Goal: Complete application form: Complete application form

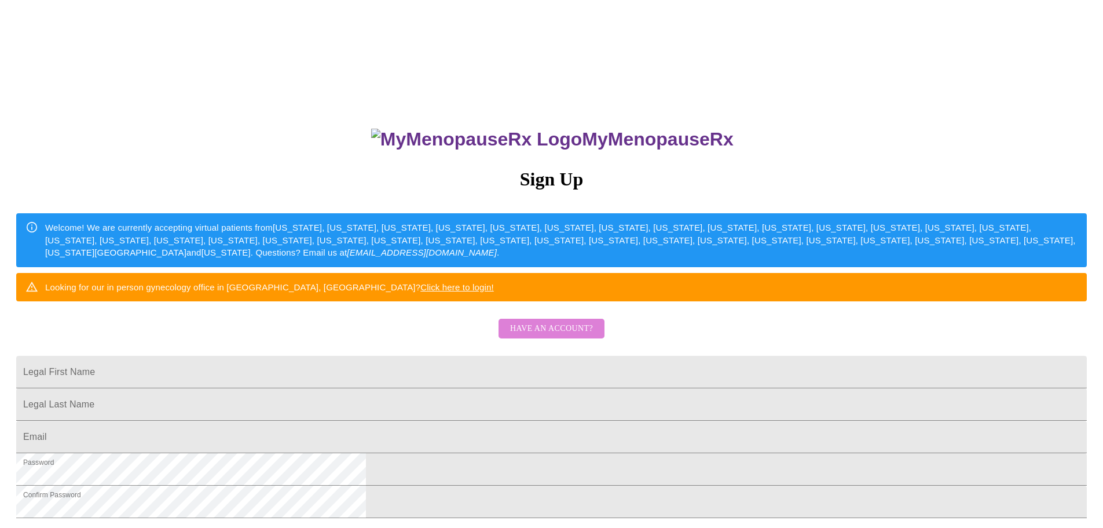
click at [570, 336] on span "Have an account?" at bounding box center [551, 328] width 83 height 14
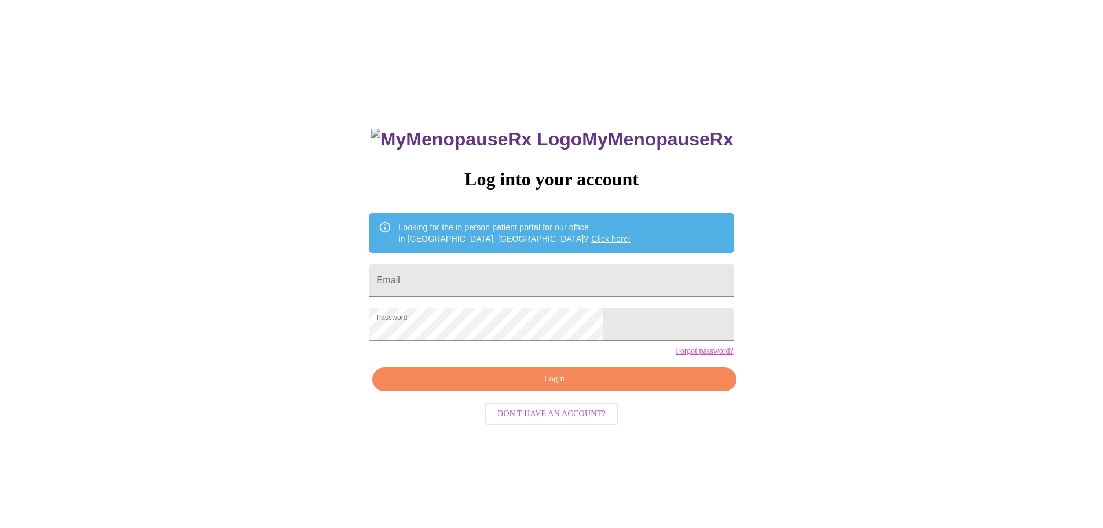
type input "[EMAIL_ADDRESS][DOMAIN_NAME]"
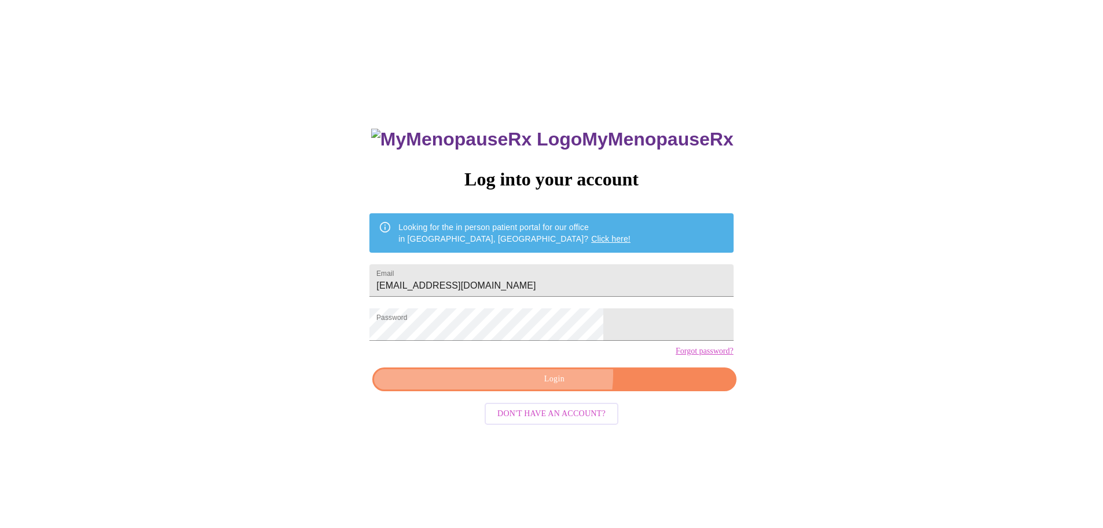
click at [558, 386] on span "Login" at bounding box center [554, 379] width 337 height 14
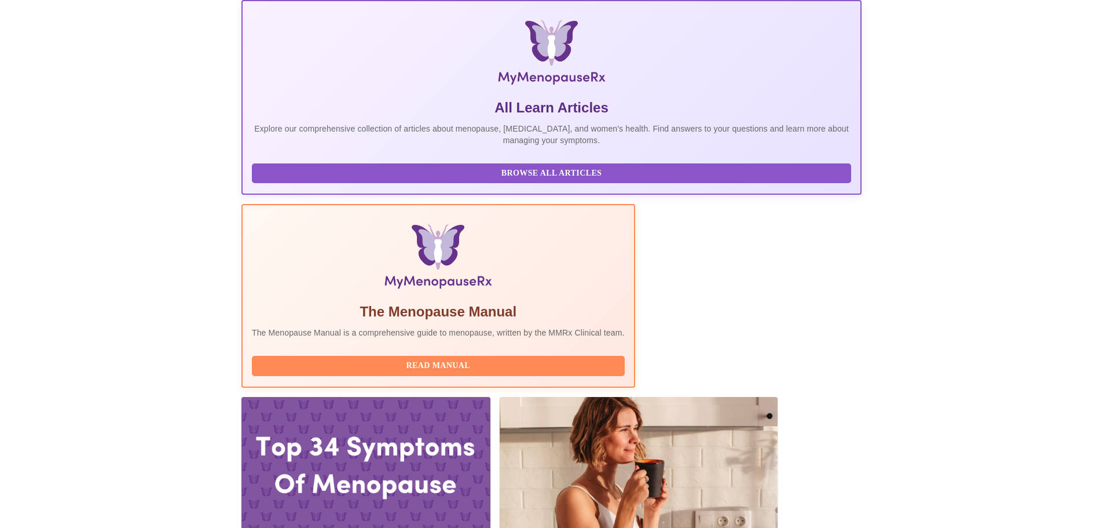
scroll to position [170, 0]
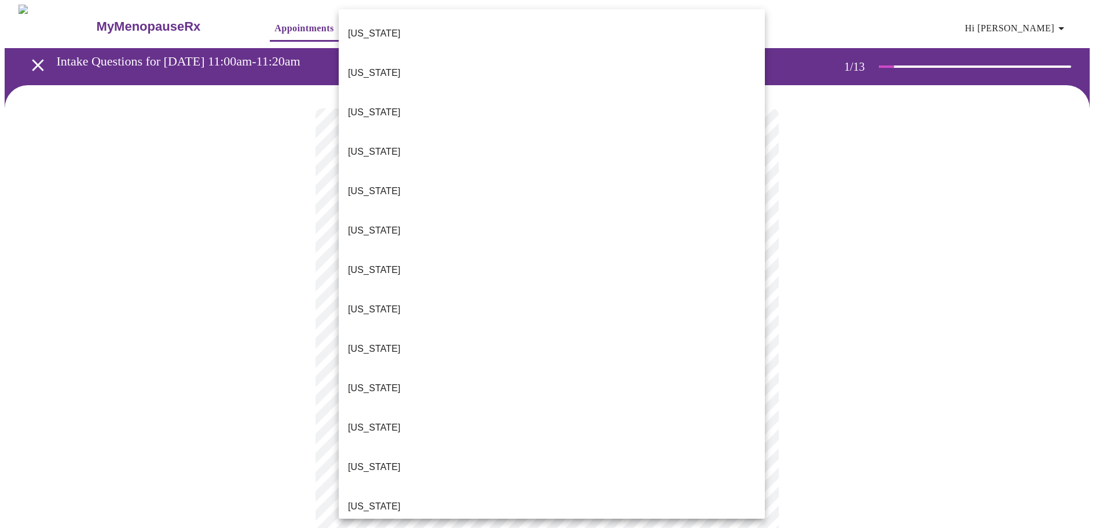
click at [723, 255] on body "MyMenopauseRx Appointments Messaging Labs Uploads Medications Community Refer a…" at bounding box center [552, 534] width 1094 height 1058
click at [537, 486] on li "[US_STATE]" at bounding box center [552, 505] width 426 height 39
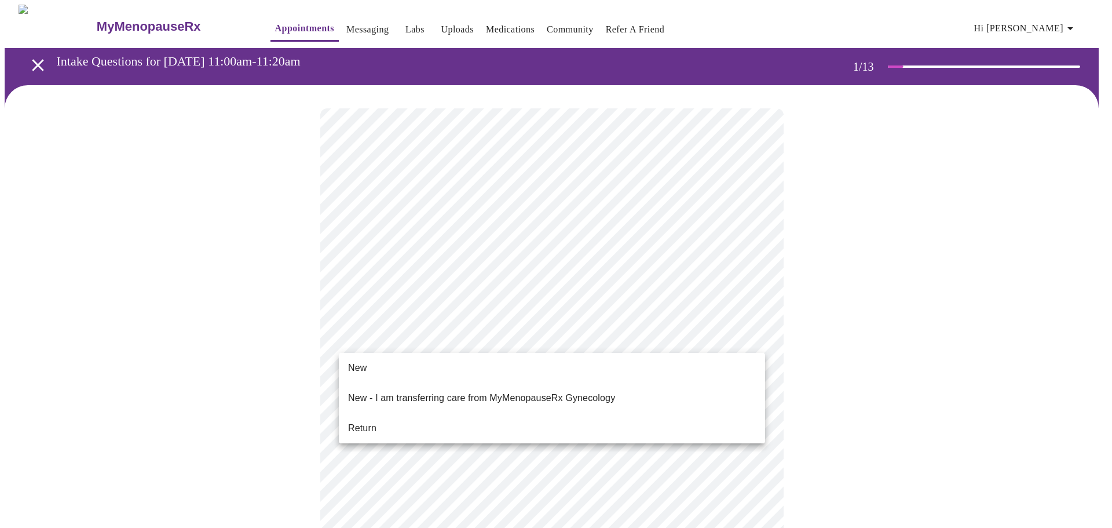
click at [522, 338] on body "MyMenopauseRx Appointments Messaging Labs Uploads Medications Community Refer a…" at bounding box center [556, 530] width 1103 height 1051
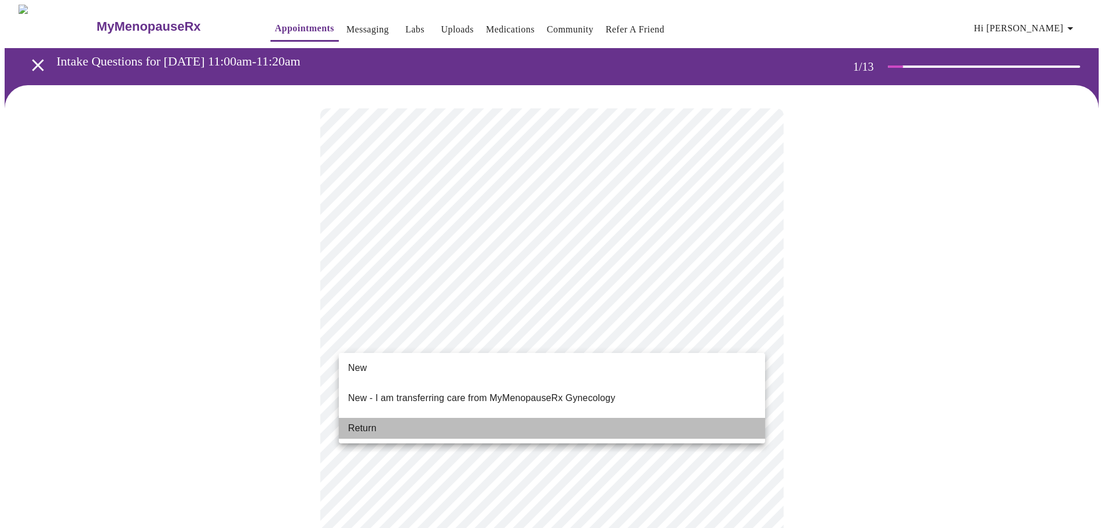
click at [484, 418] on li "Return" at bounding box center [552, 428] width 426 height 21
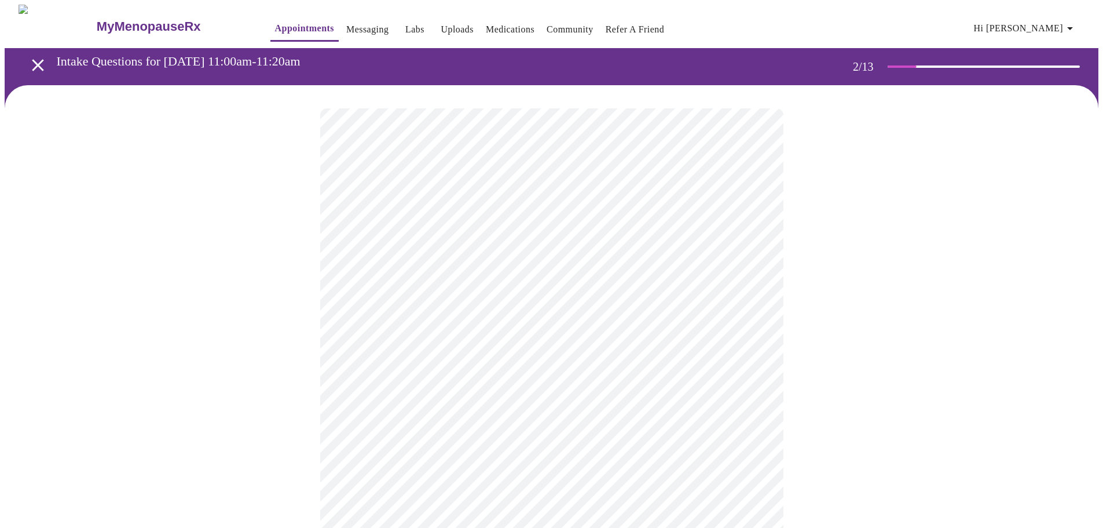
click at [609, 244] on body "MyMenopauseRx Appointments Messaging Labs Uploads Medications Community Refer a…" at bounding box center [552, 353] width 1094 height 696
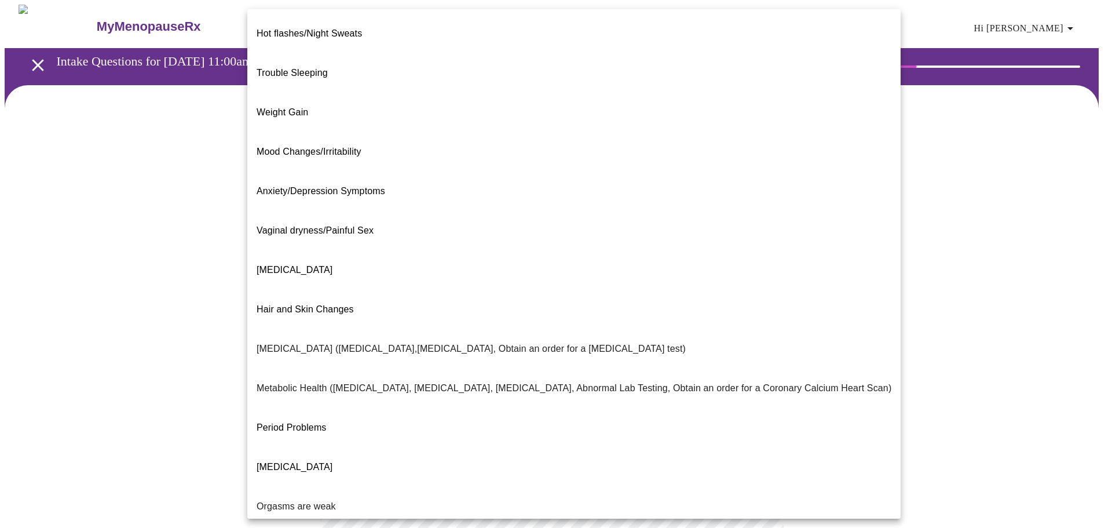
click at [196, 353] on div at bounding box center [556, 264] width 1112 height 528
click at [393, 237] on body "MyMenopauseRx Appointments Messaging Labs Uploads Medications Community Refer a…" at bounding box center [556, 353] width 1103 height 696
click at [351, 38] on span "Hot flashes/Night Sweats" at bounding box center [309, 33] width 105 height 32
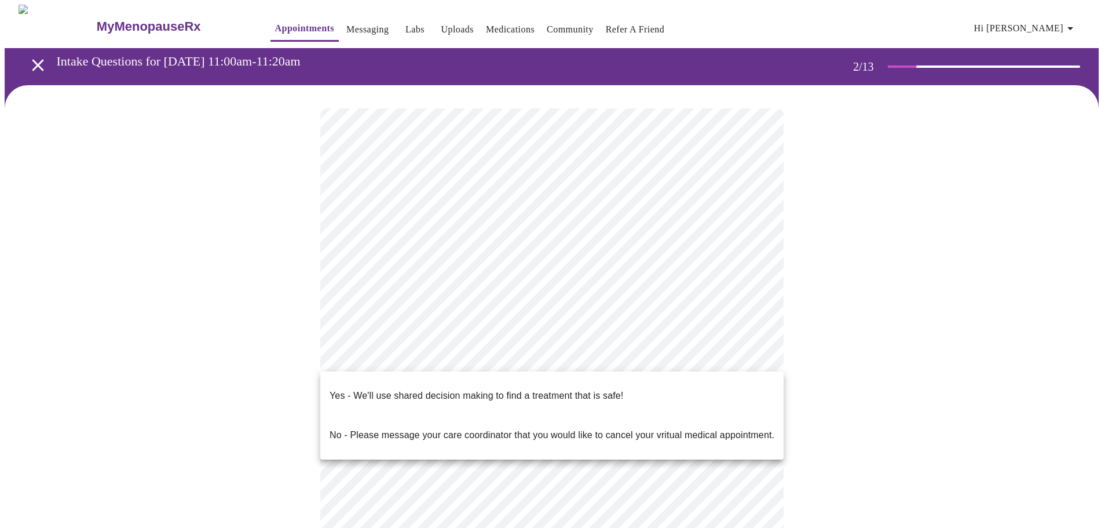
click at [402, 354] on body "MyMenopauseRx Appointments Messaging Labs Uploads Medications Community Refer a…" at bounding box center [556, 349] width 1103 height 689
click at [376, 389] on p "Yes - We'll use shared decision making to find a treatment that is safe!" at bounding box center [476, 396] width 294 height 14
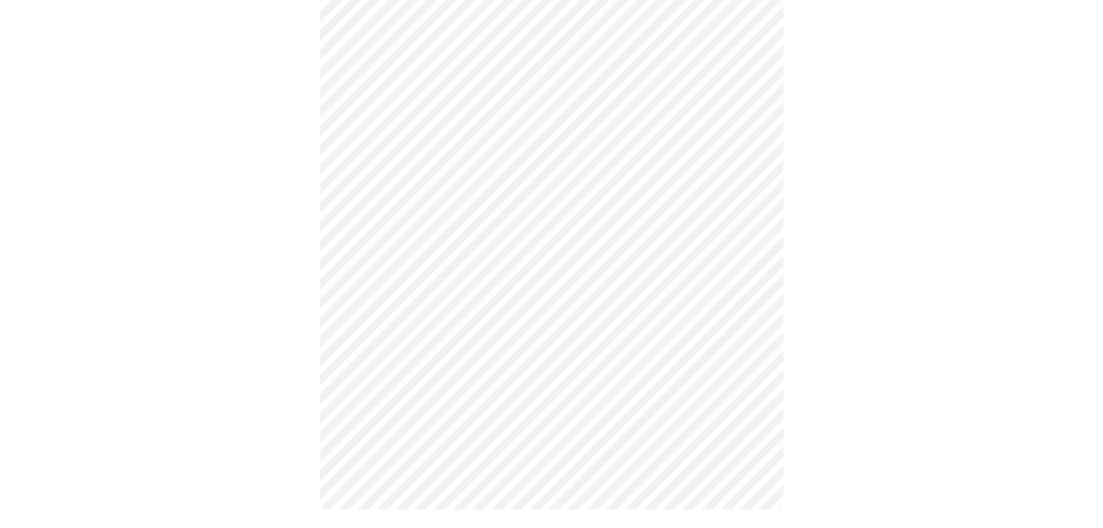
scroll to position [130, 0]
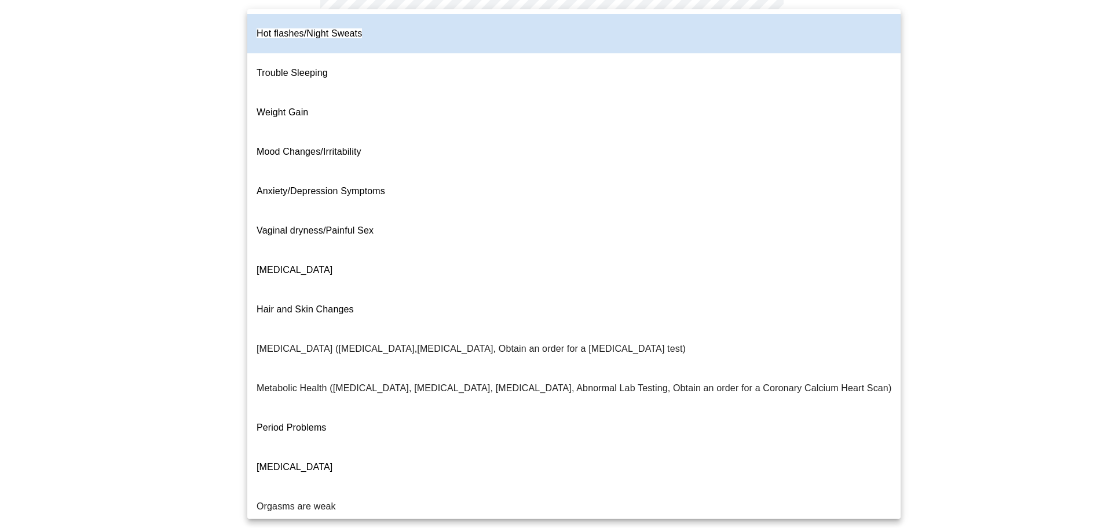
click at [666, 113] on body "MyMenopauseRx Appointments Messaging Labs Uploads Medications Community Refer a…" at bounding box center [556, 203] width 1103 height 657
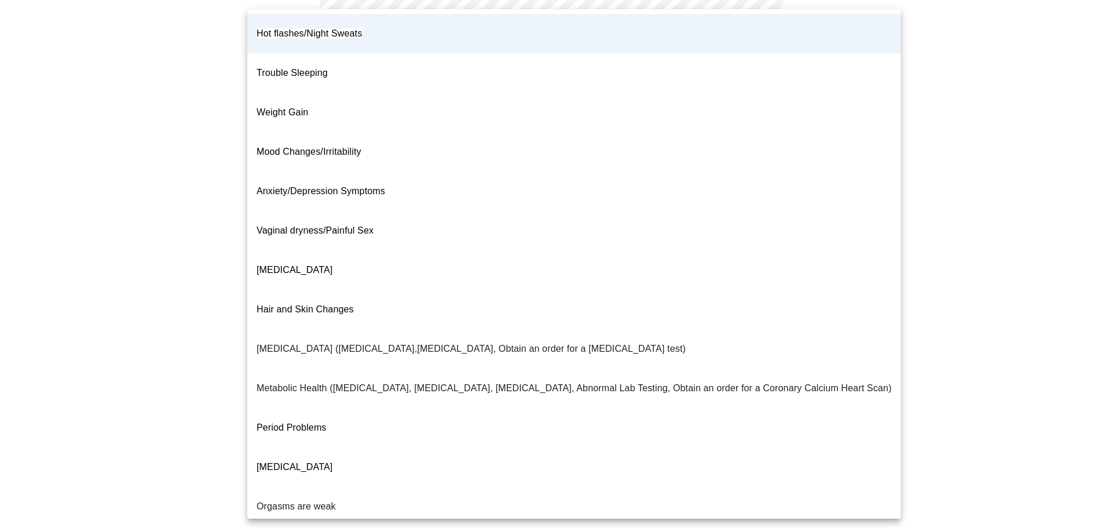
click at [969, 122] on div at bounding box center [556, 264] width 1112 height 528
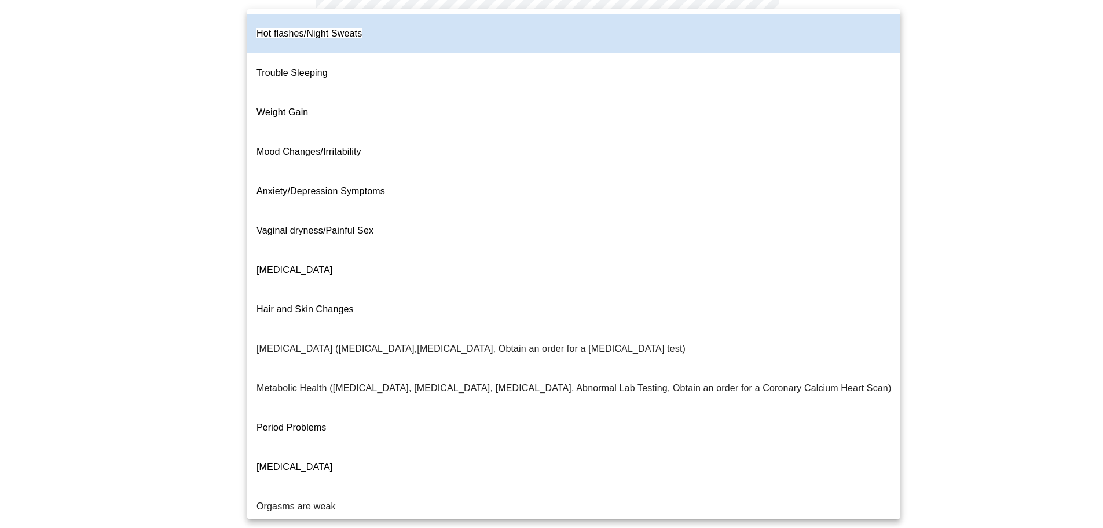
click at [580, 104] on body "MyMenopauseRx Appointments Messaging Labs Uploads Medications Community Refer a…" at bounding box center [552, 203] width 1094 height 657
click at [1000, 170] on div at bounding box center [556, 264] width 1112 height 528
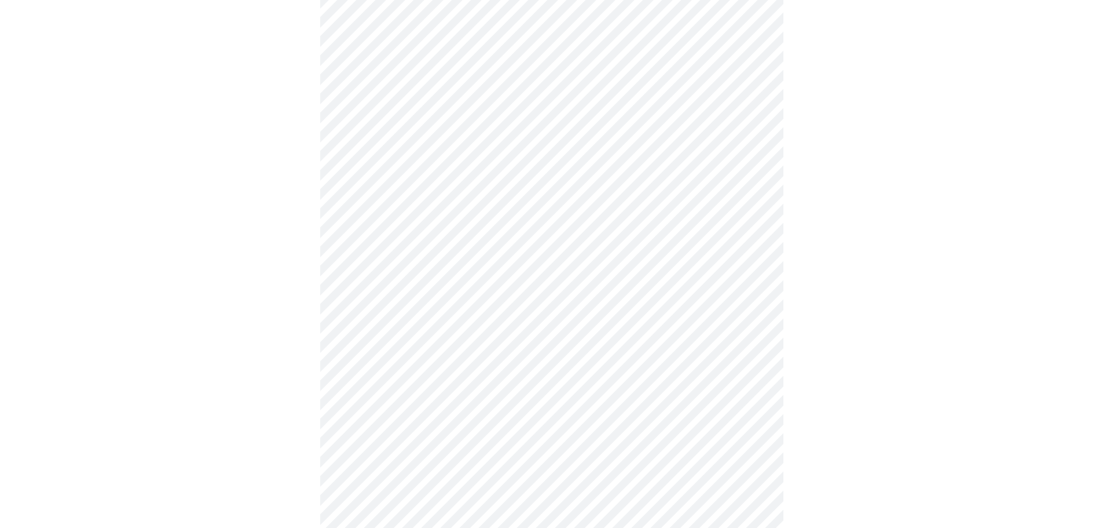
scroll to position [0, 0]
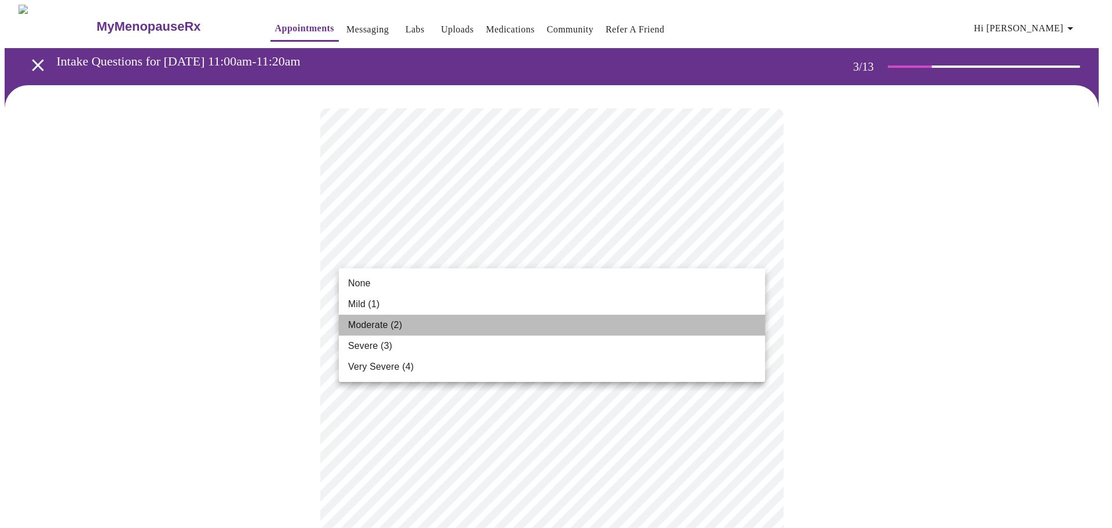
click at [455, 325] on li "Moderate (2)" at bounding box center [552, 324] width 426 height 21
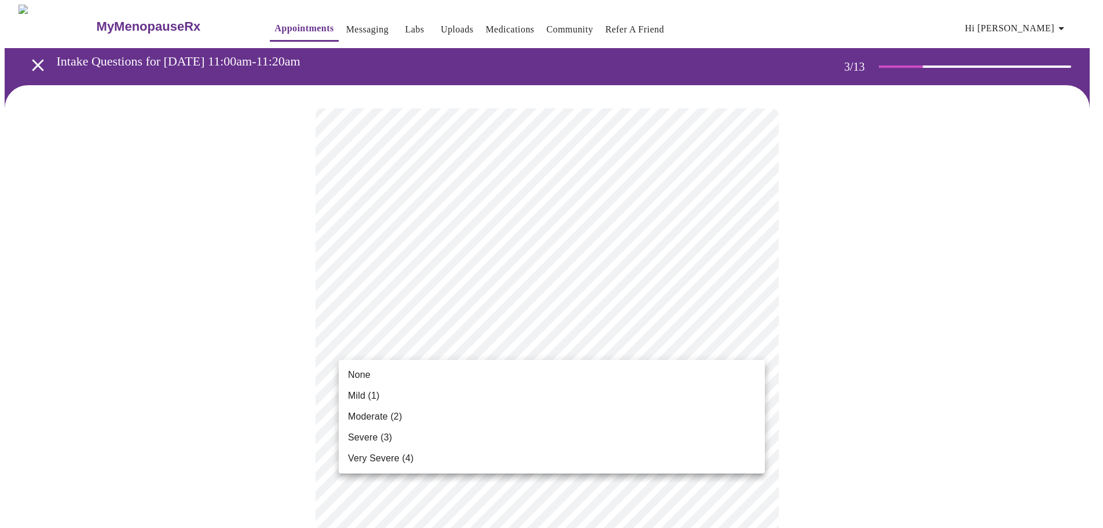
click at [575, 388] on li "Mild (1)" at bounding box center [552, 395] width 426 height 21
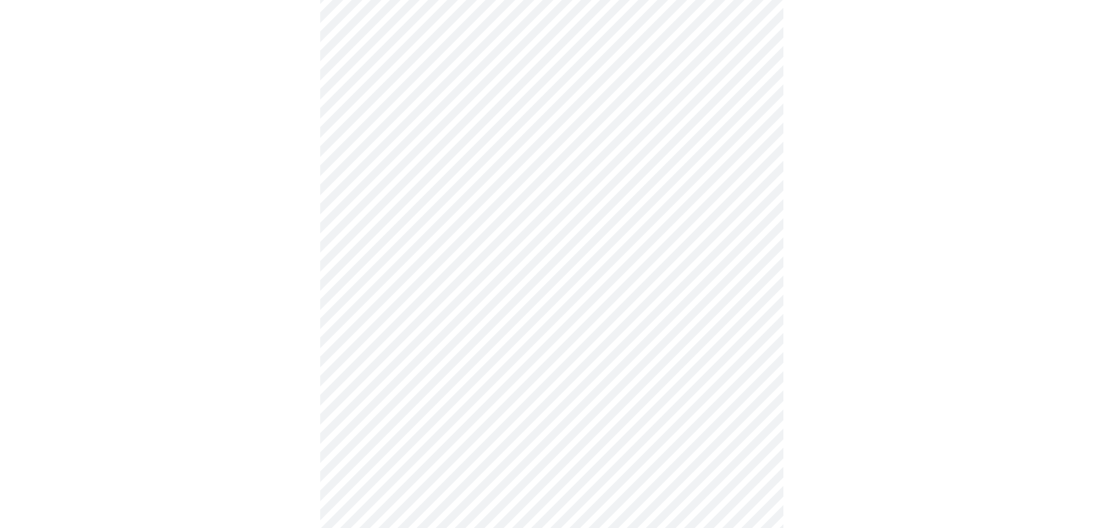
scroll to position [116, 0]
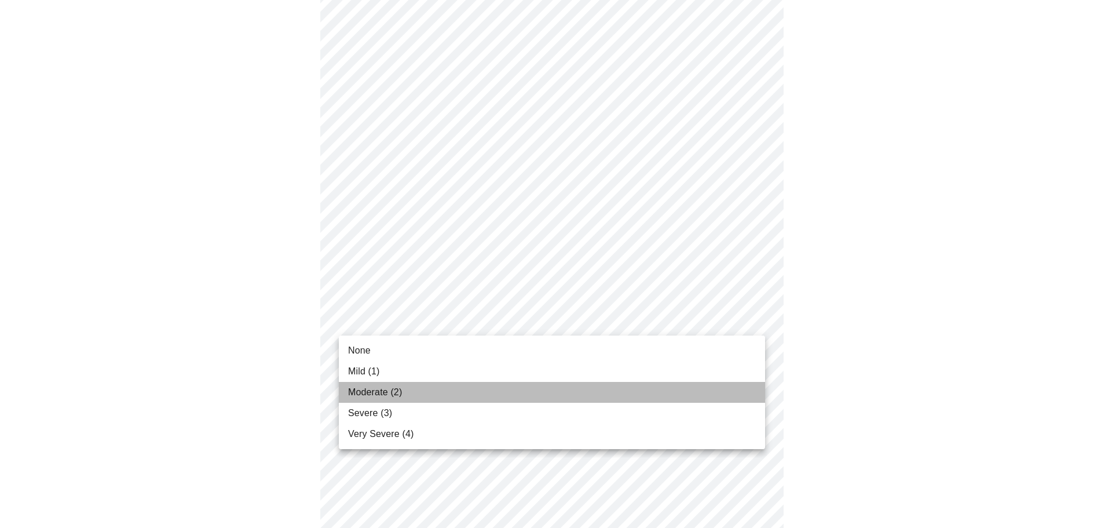
click at [515, 395] on li "Moderate (2)" at bounding box center [552, 392] width 426 height 21
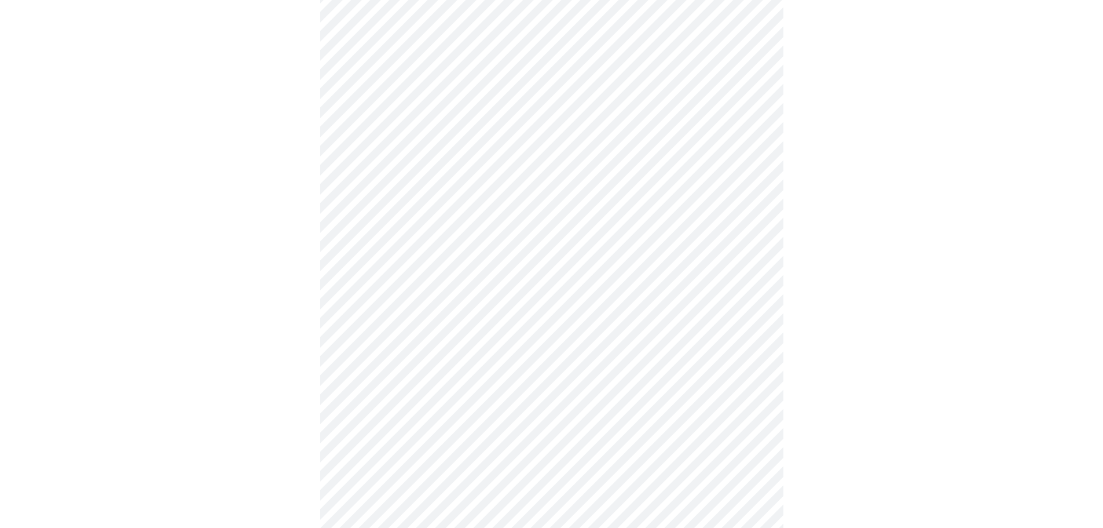
click at [651, 295] on body "MyMenopauseRx Appointments Messaging Labs Uploads Medications Community Refer a…" at bounding box center [552, 520] width 1094 height 1492
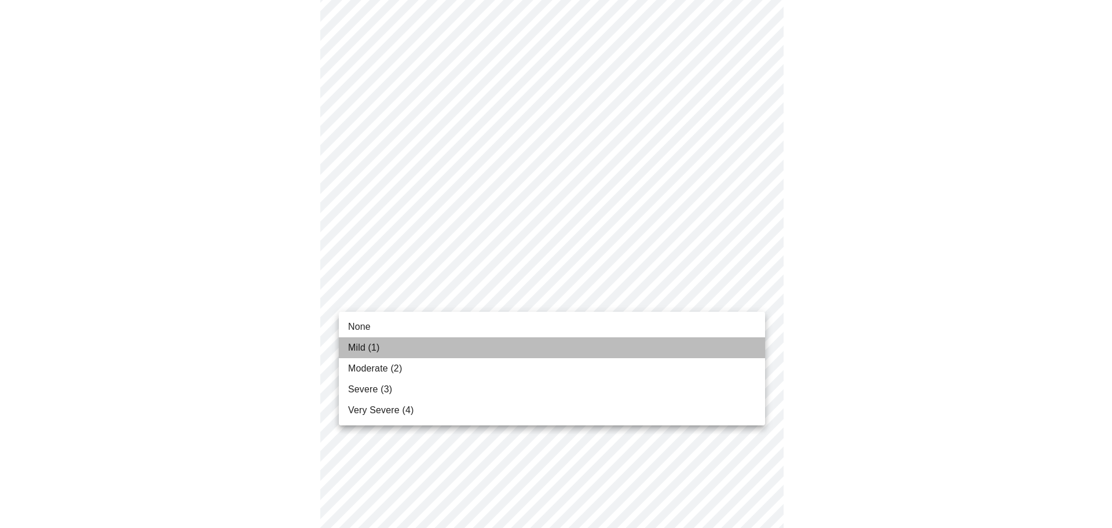
click at [633, 342] on li "Mild (1)" at bounding box center [552, 347] width 426 height 21
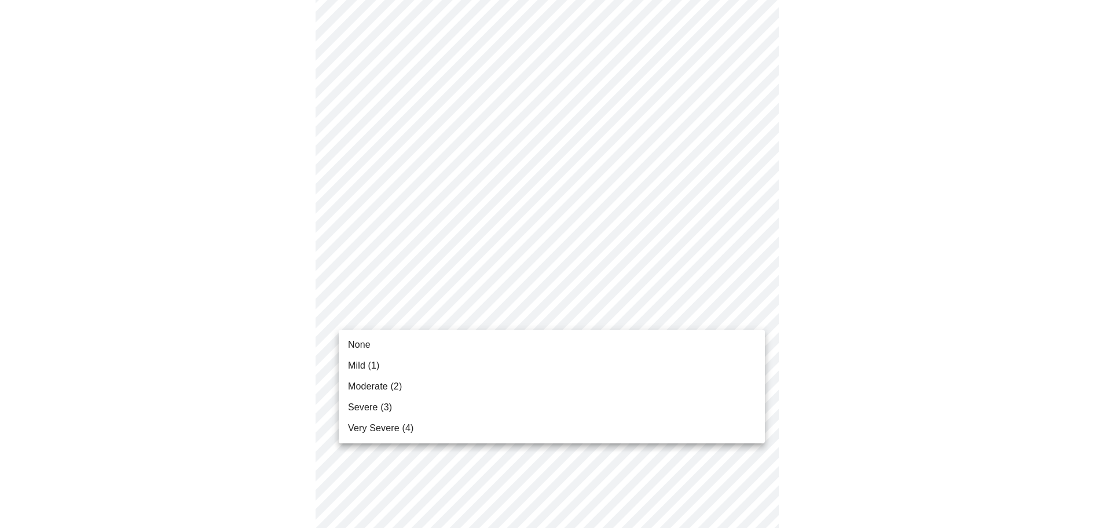
scroll to position [288, 0]
click at [728, 315] on body "MyMenopauseRx Appointments Messaging Labs Uploads Medications Community Refer a…" at bounding box center [556, 453] width 1103 height 1475
click at [706, 365] on li "Mild (1)" at bounding box center [552, 365] width 426 height 21
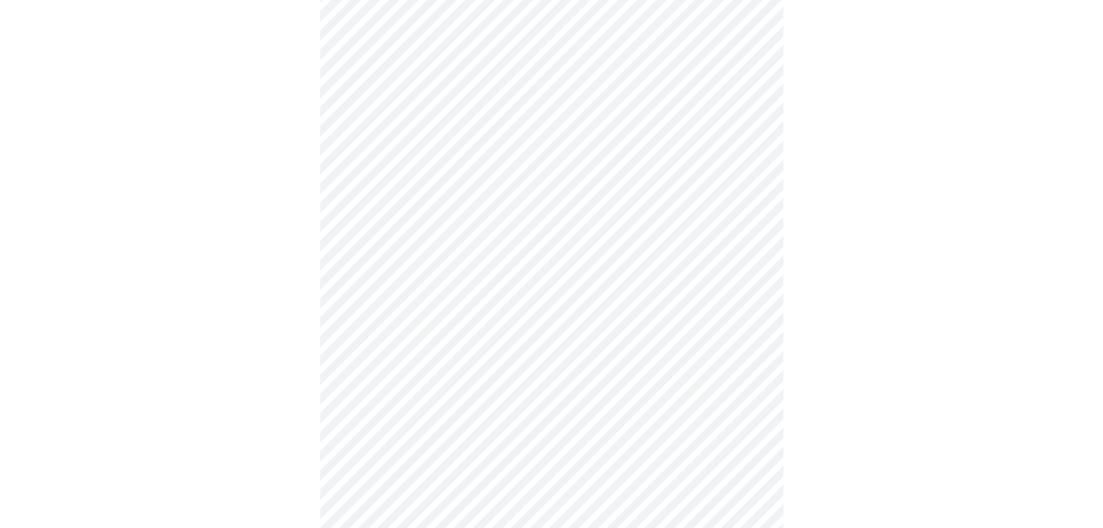
click at [871, 313] on div at bounding box center [552, 486] width 1094 height 1379
click at [697, 277] on body "MyMenopauseRx Appointments Messaging Labs Uploads Medications Community Refer a…" at bounding box center [556, 332] width 1103 height 1459
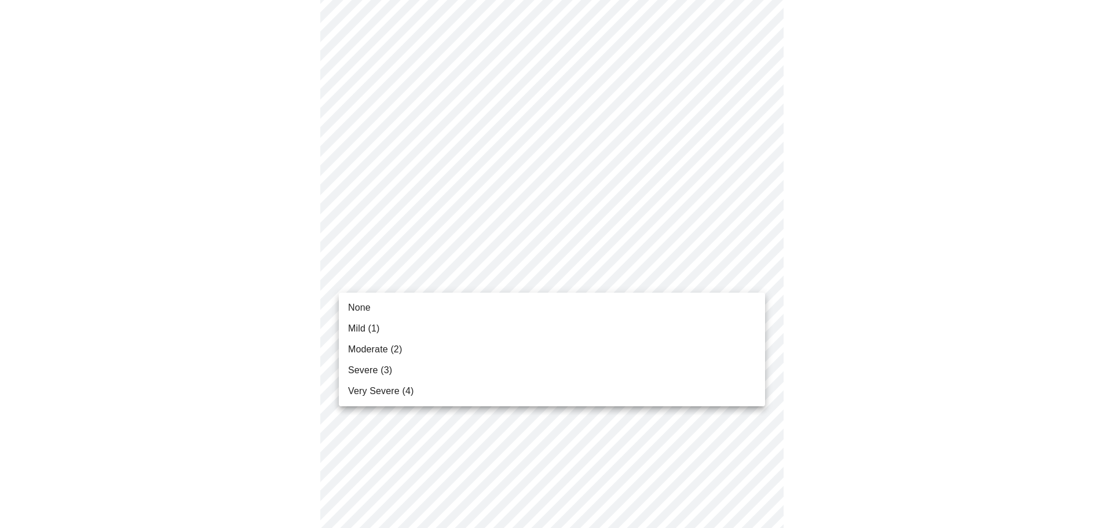
click at [690, 321] on li "Mild (1)" at bounding box center [552, 328] width 426 height 21
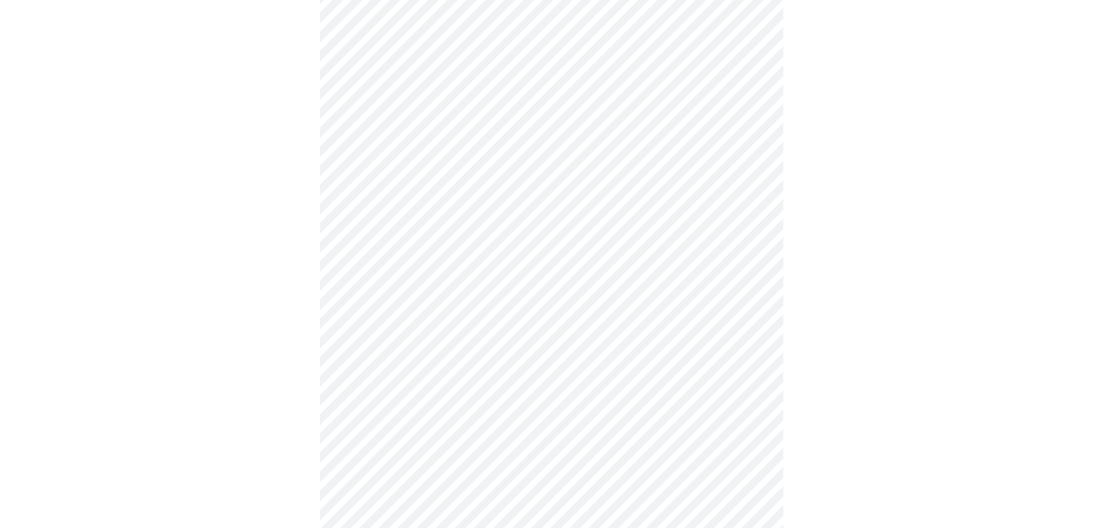
click at [847, 295] on div at bounding box center [552, 364] width 1094 height 1363
click at [662, 365] on body "MyMenopauseRx Appointments Messaging Labs Uploads Medications Community Refer a…" at bounding box center [556, 324] width 1103 height 1443
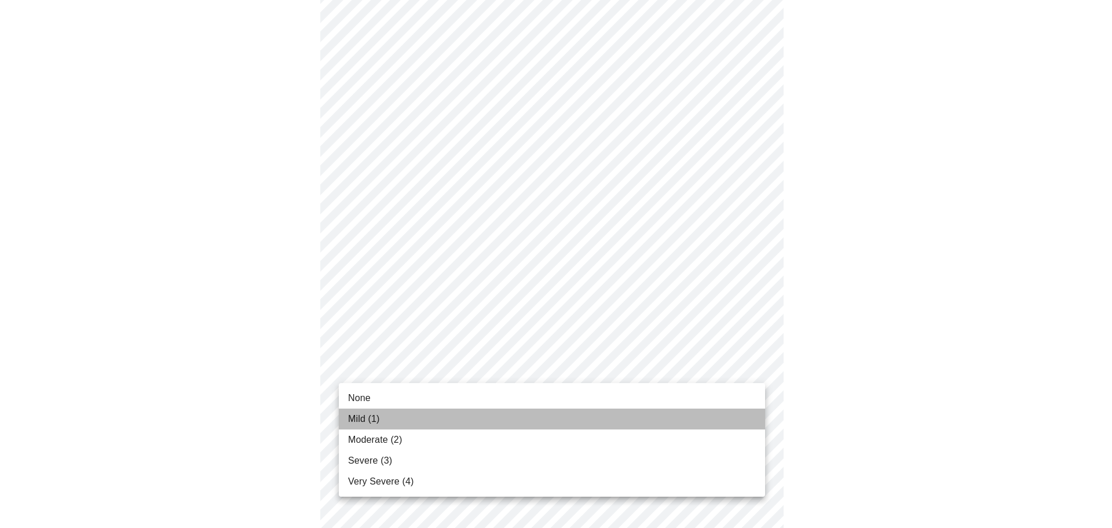
click at [625, 413] on li "Mild (1)" at bounding box center [552, 418] width 426 height 21
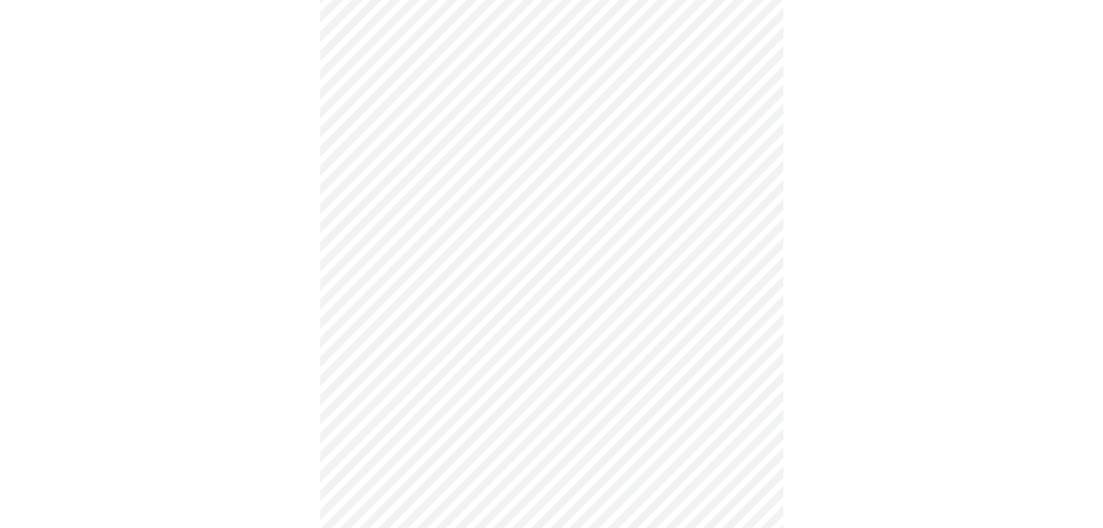
click at [848, 329] on div at bounding box center [552, 356] width 1094 height 1346
click at [554, 343] on body "MyMenopauseRx Appointments Messaging Labs Uploads Medications Community Refer a…" at bounding box center [556, 201] width 1103 height 1427
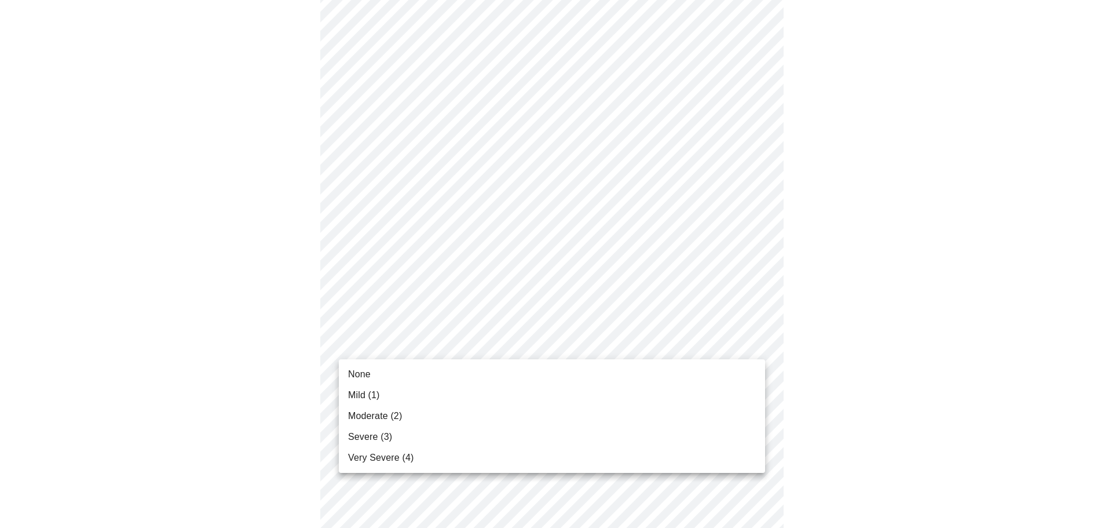
click at [532, 398] on li "Mild (1)" at bounding box center [552, 394] width 426 height 21
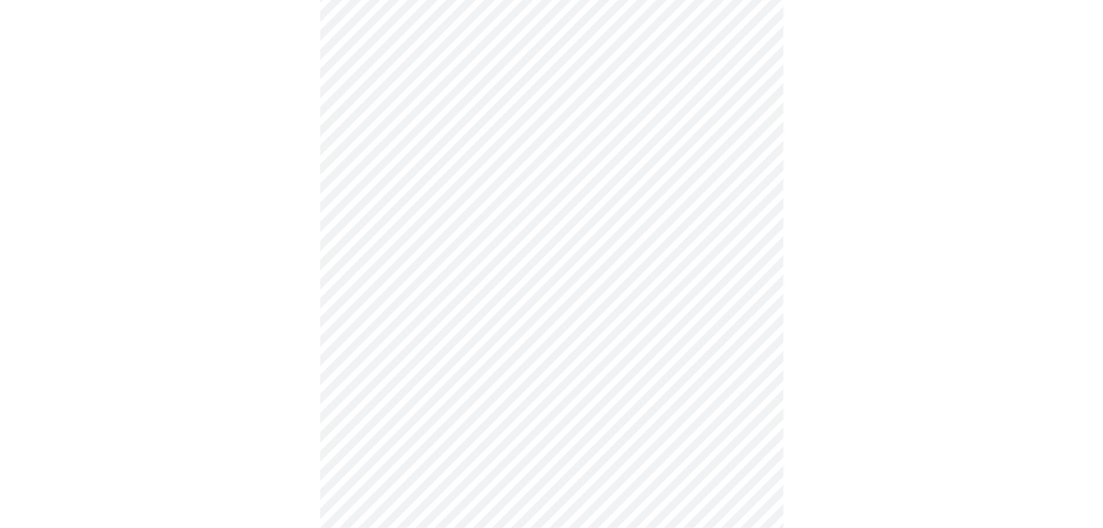
scroll to position [633, 0]
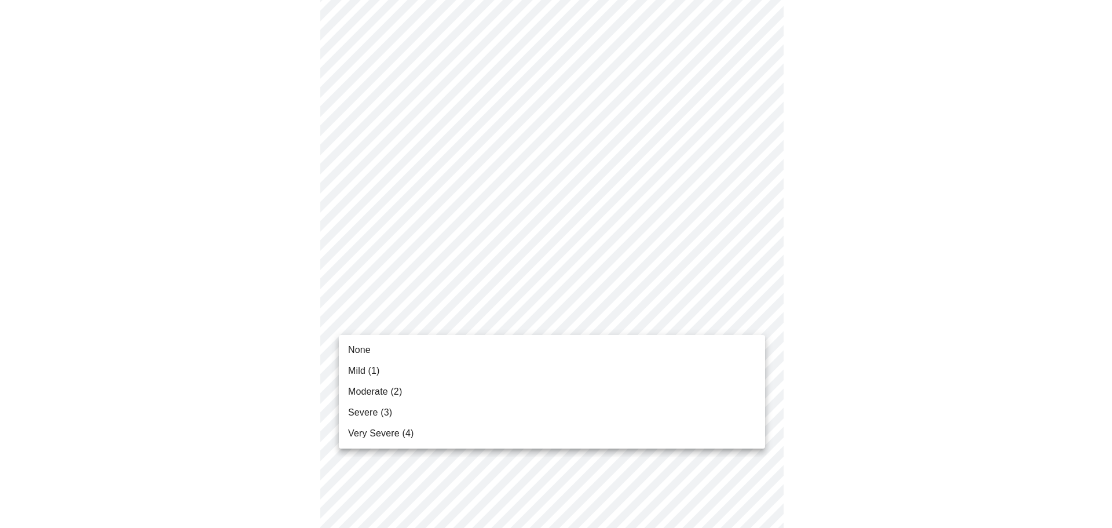
click at [567, 319] on body "MyMenopauseRx Appointments Messaging Labs Uploads Medications Community Refer a…" at bounding box center [556, 77] width 1103 height 1411
click at [512, 383] on li "Moderate (2)" at bounding box center [552, 391] width 426 height 21
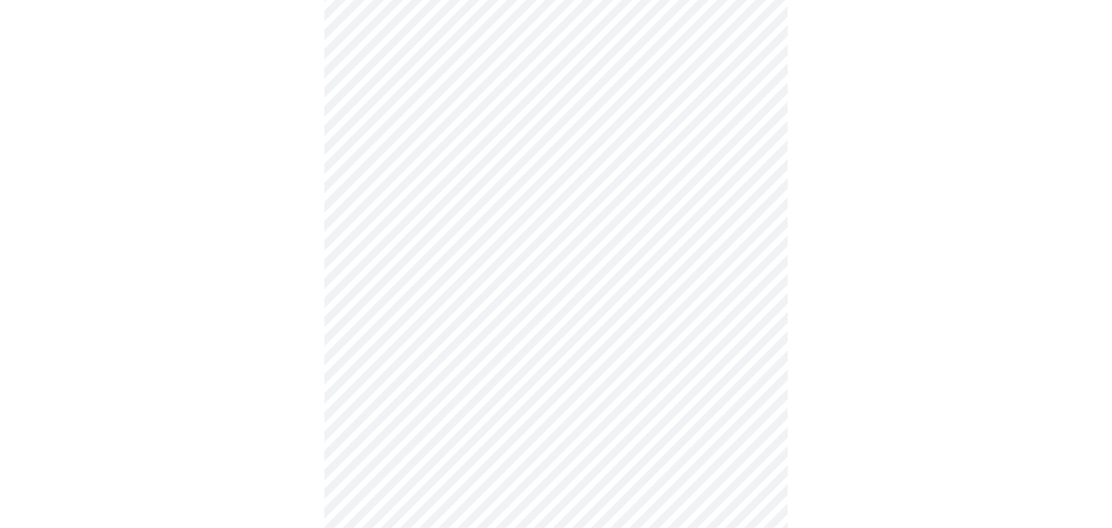
click at [616, 413] on body "MyMenopauseRx Appointments Messaging Labs Uploads Medications Community Refer a…" at bounding box center [556, 69] width 1103 height 1394
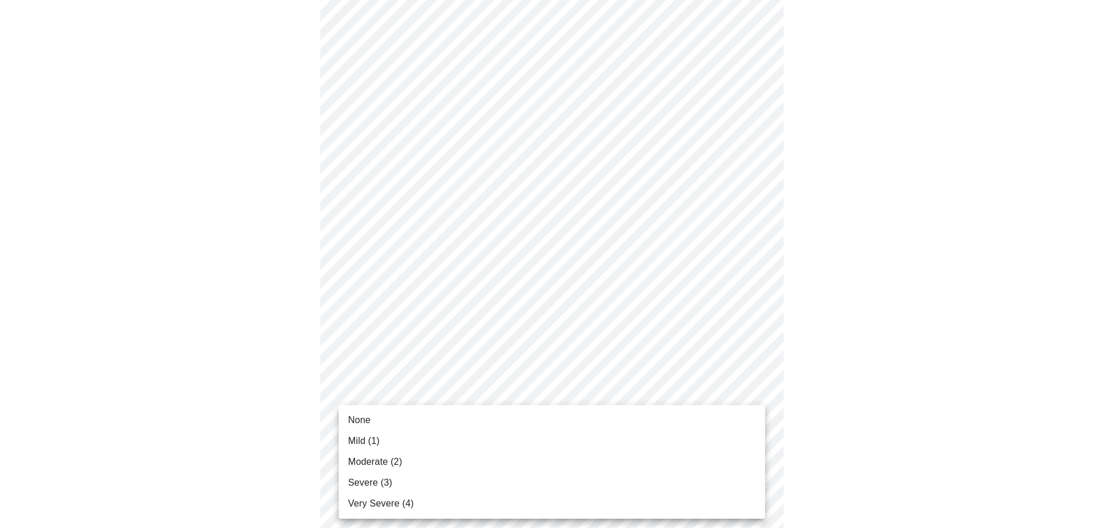
click at [556, 440] on li "Mild (1)" at bounding box center [552, 440] width 426 height 21
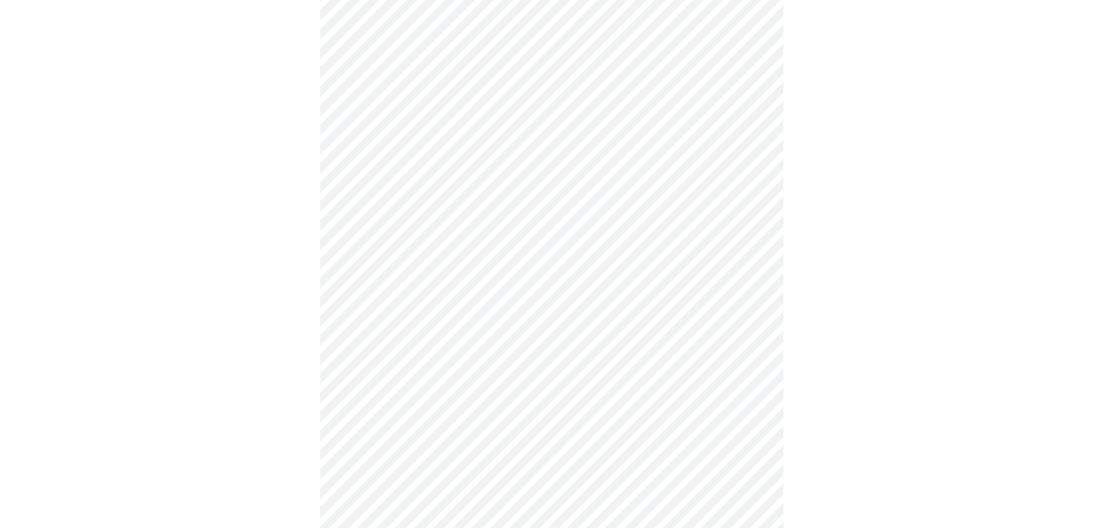
scroll to position [749, 0]
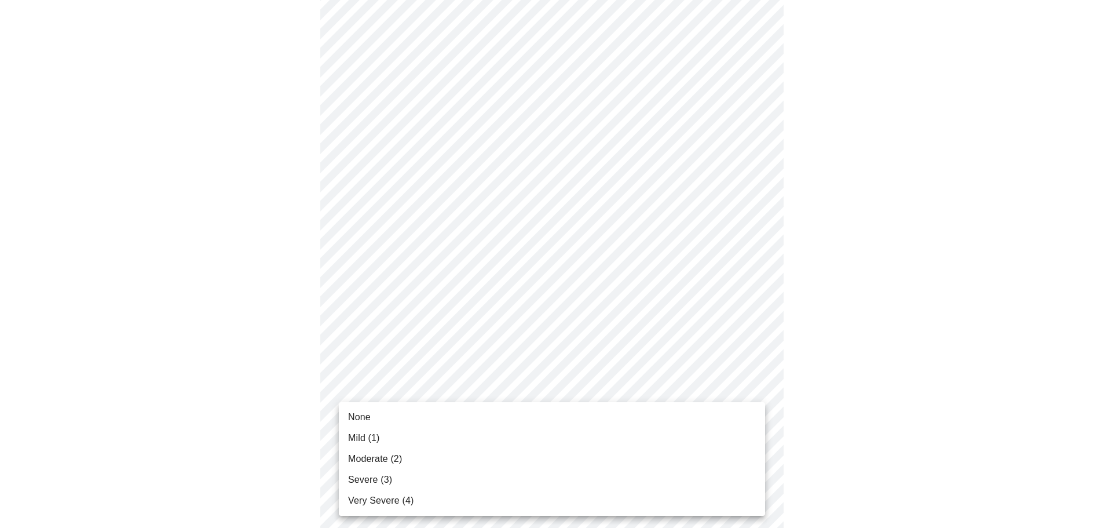
click at [532, 456] on li "Moderate (2)" at bounding box center [552, 458] width 426 height 21
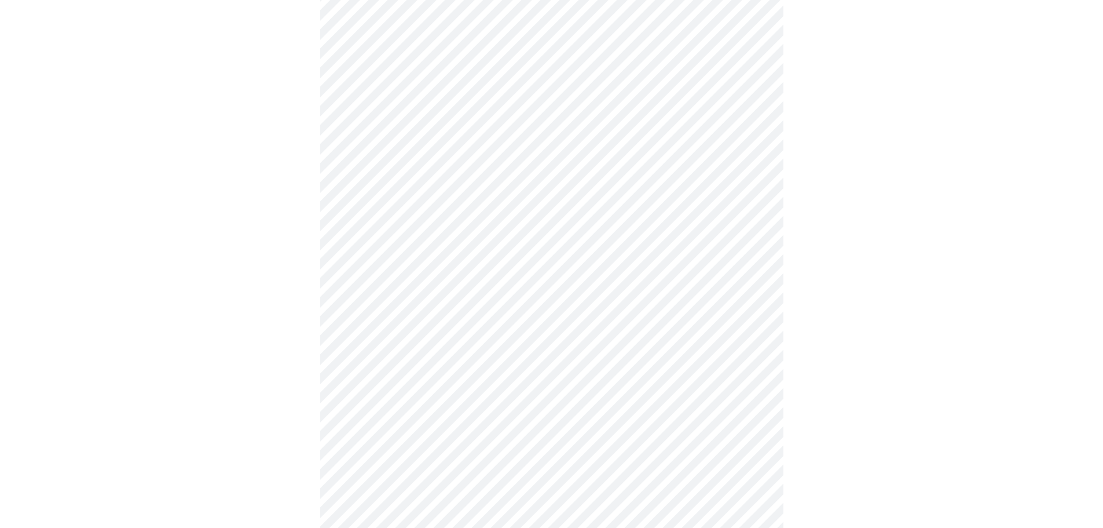
scroll to position [347, 0]
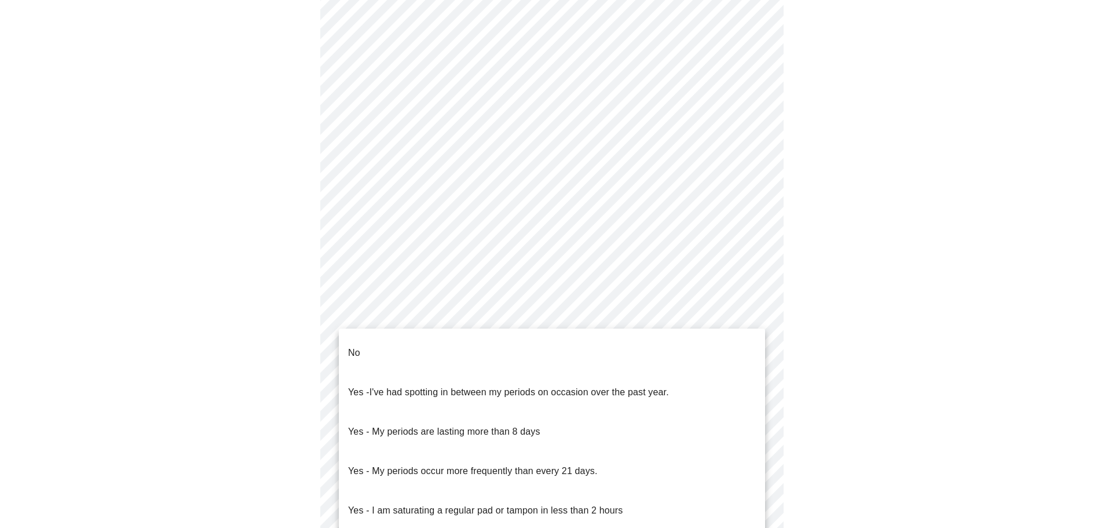
click at [397, 351] on body "MyMenopauseRx Appointments Messaging Labs Uploads Medications Community Refer a…" at bounding box center [556, 228] width 1103 height 1143
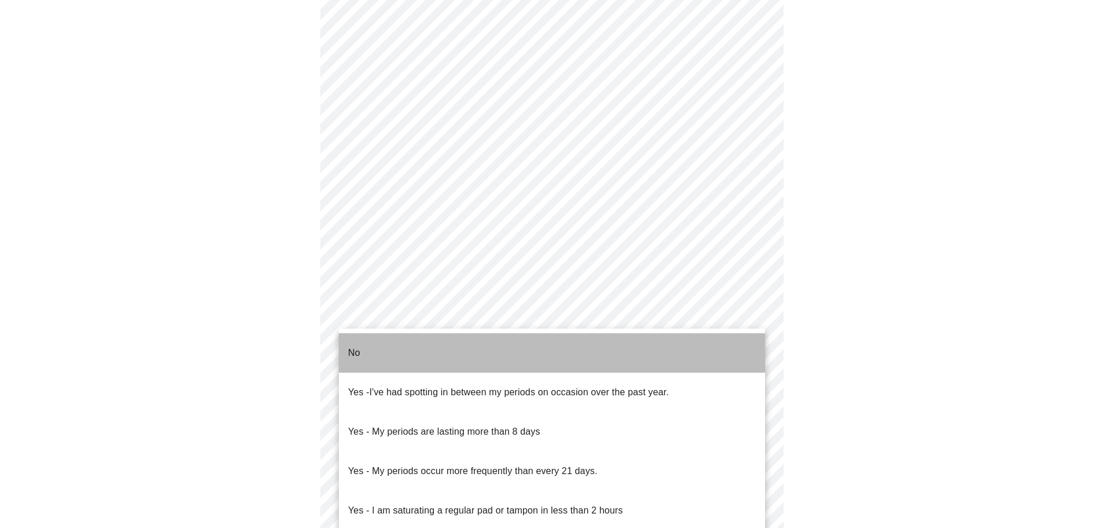
click at [394, 347] on li "No" at bounding box center [552, 352] width 426 height 39
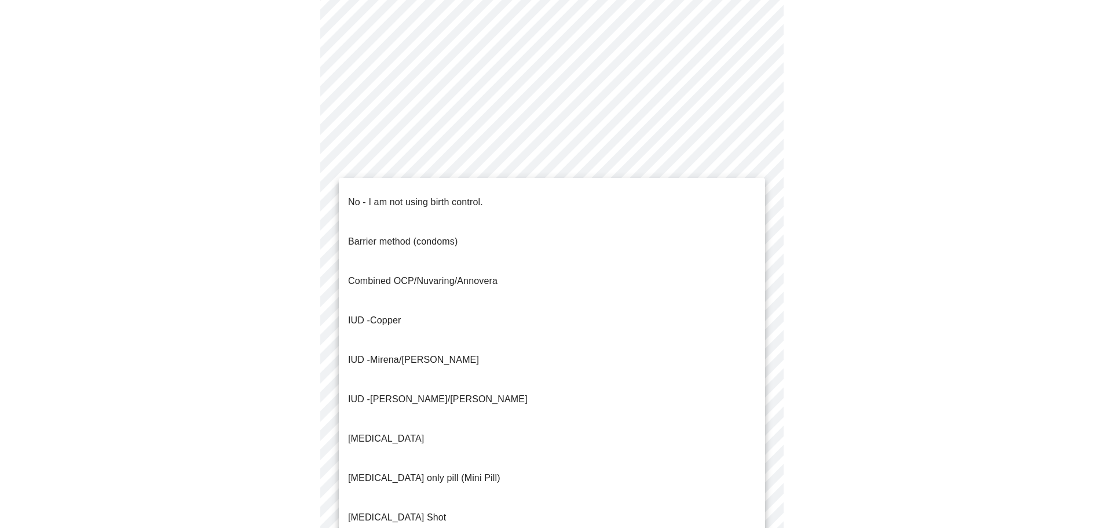
click at [375, 448] on body "MyMenopauseRx Appointments Messaging Labs Uploads Medications Community Refer a…" at bounding box center [556, 225] width 1103 height 1136
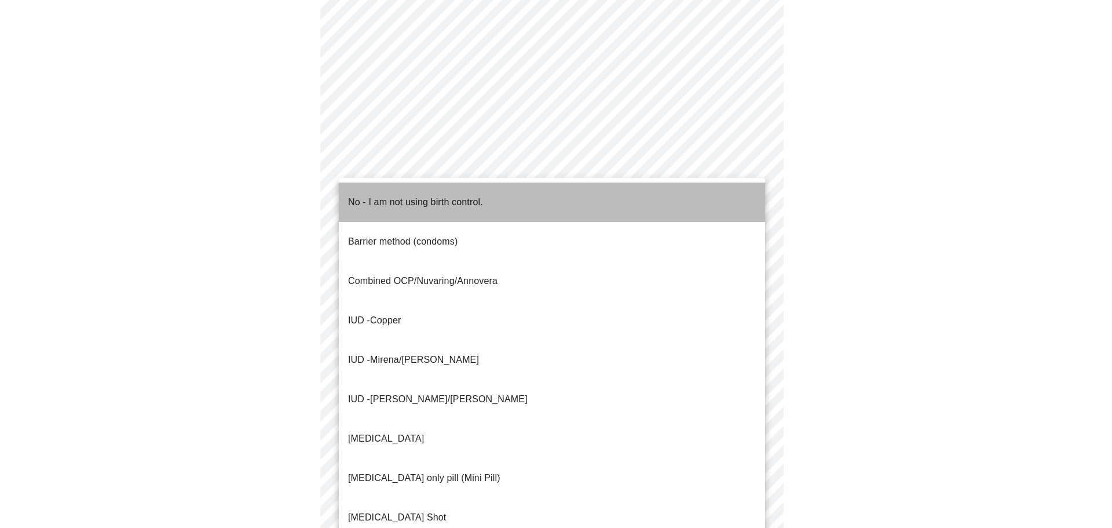
click at [402, 196] on p "No - I am not using birth control." at bounding box center [415, 202] width 135 height 14
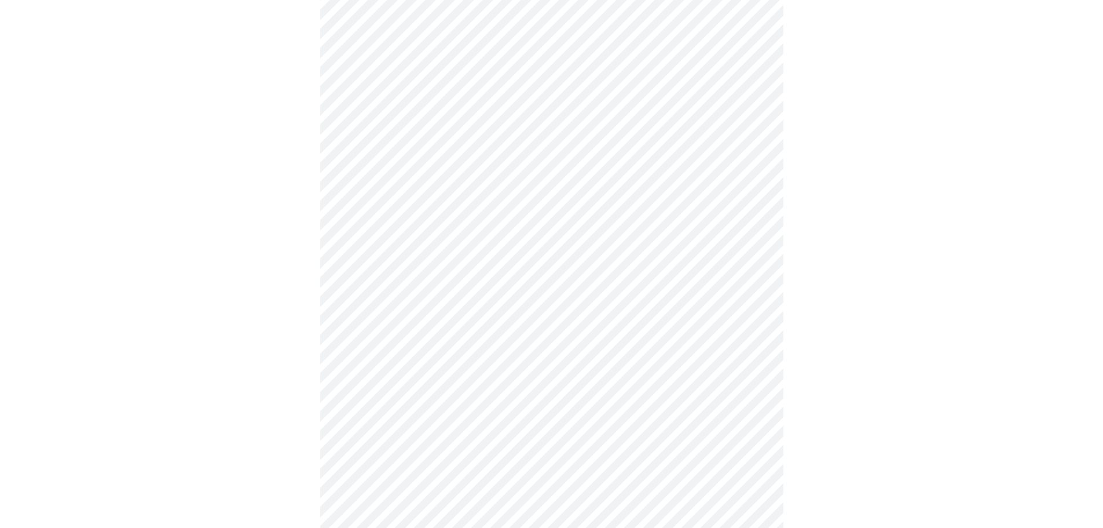
scroll to position [521, 0]
click at [354, 354] on body "MyMenopauseRx Appointments Messaging Labs Uploads Medications Community Refer a…" at bounding box center [552, 48] width 1094 height 1129
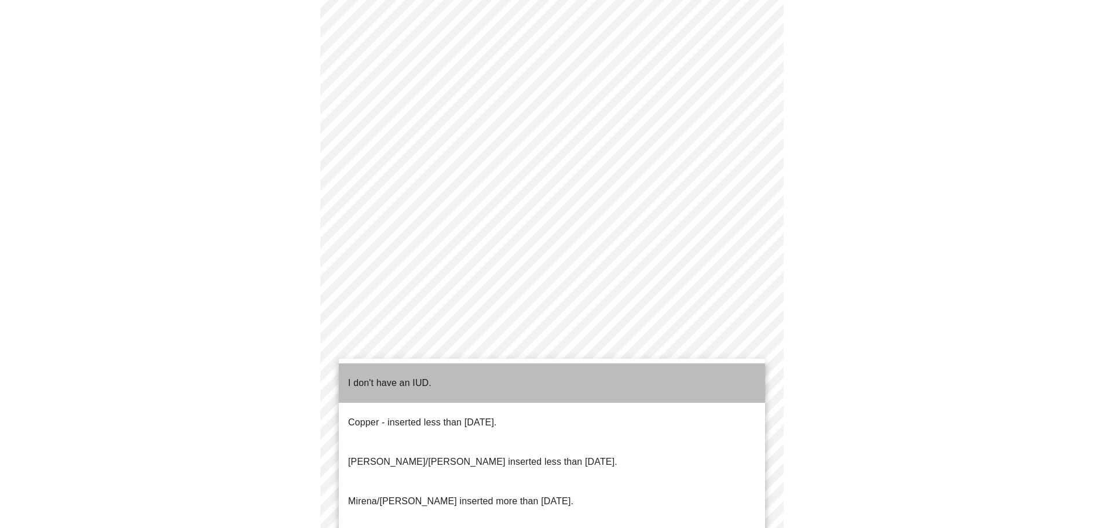
click at [357, 376] on p "I don't have an IUD." at bounding box center [389, 383] width 83 height 14
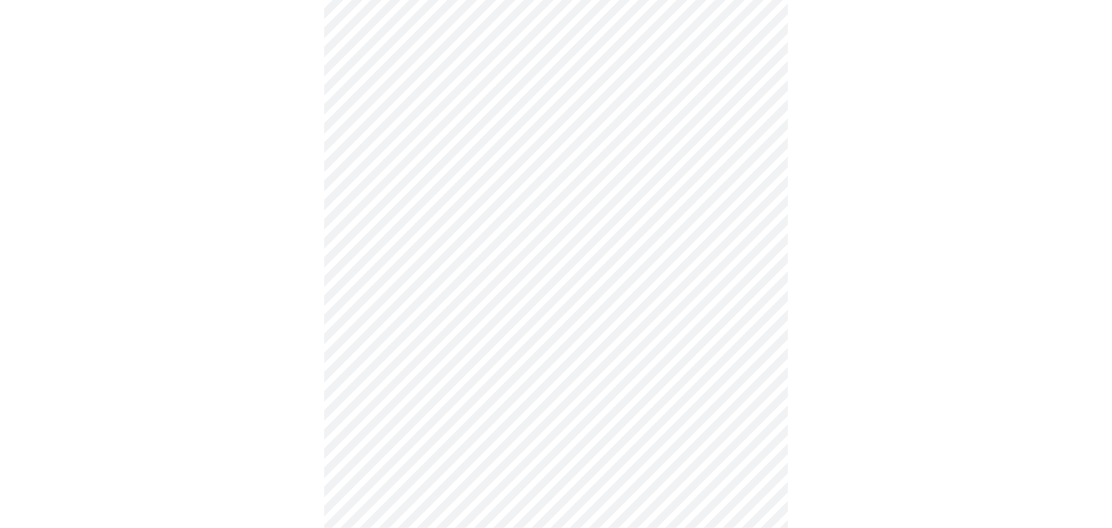
click at [357, 434] on body "MyMenopauseRx Appointments Messaging Labs Uploads Medications Community Refer a…" at bounding box center [556, 45] width 1103 height 1122
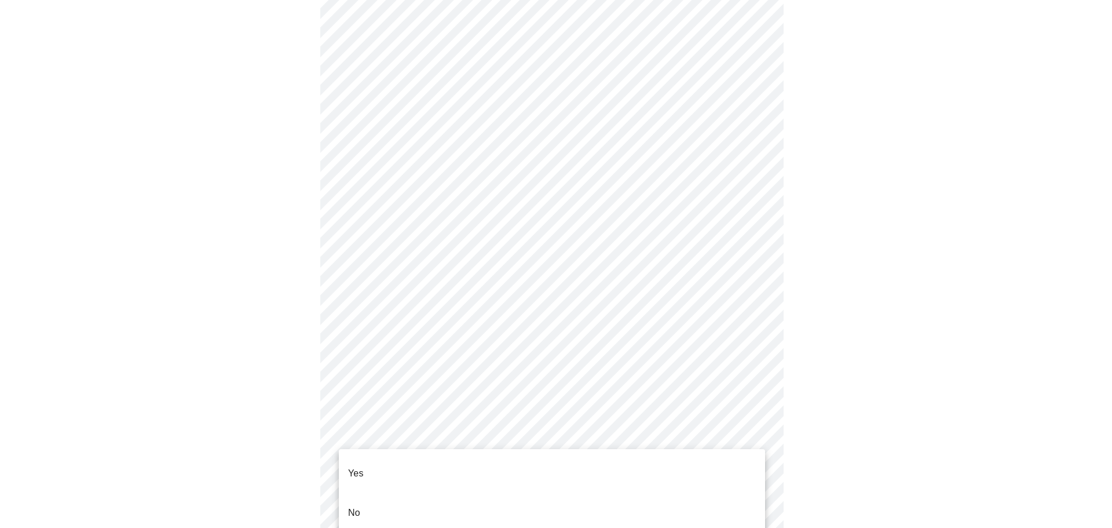
click at [357, 466] on p "Yes" at bounding box center [356, 473] width 16 height 14
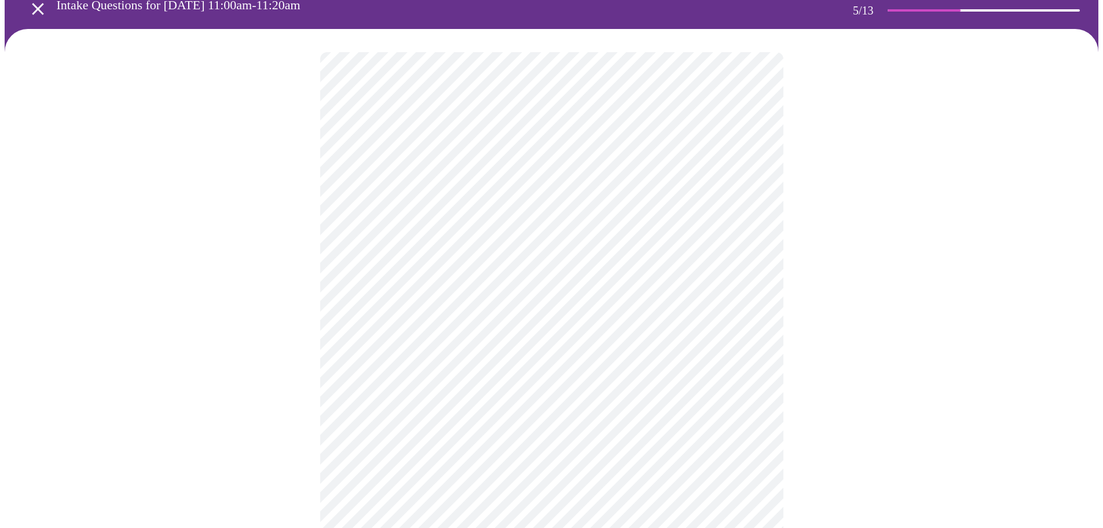
scroll to position [57, 0]
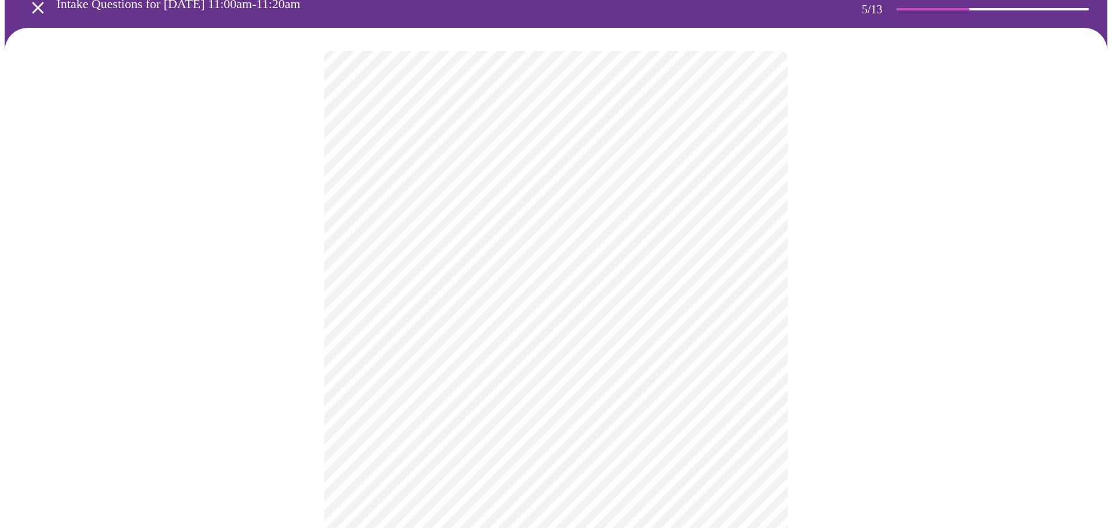
click at [422, 342] on body "MyMenopauseRx Appointments Messaging Labs Uploads Medications Community Refer a…" at bounding box center [556, 375] width 1103 height 856
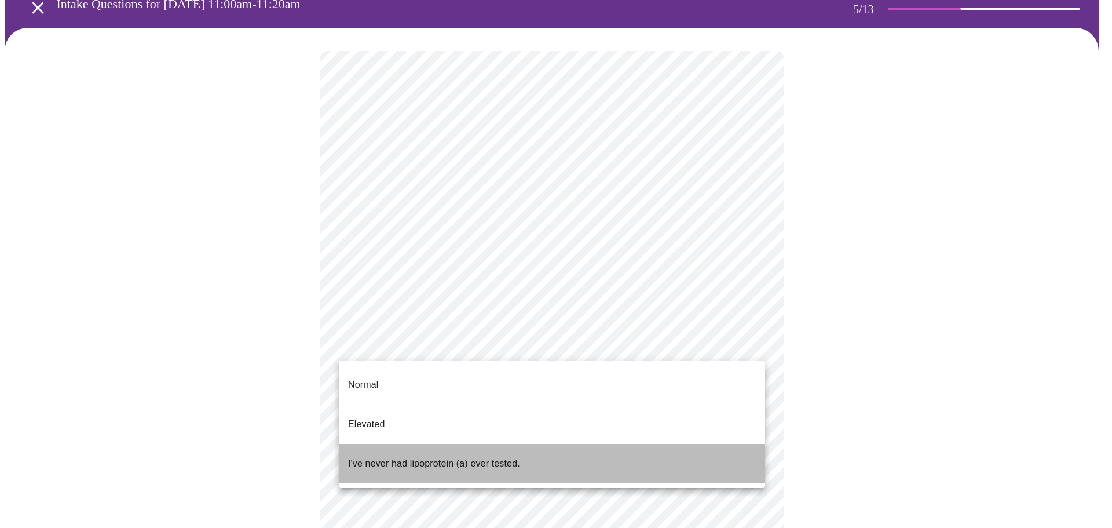
click at [411, 456] on p "I've never had lipoprotein (a) ever tested." at bounding box center [434, 463] width 172 height 14
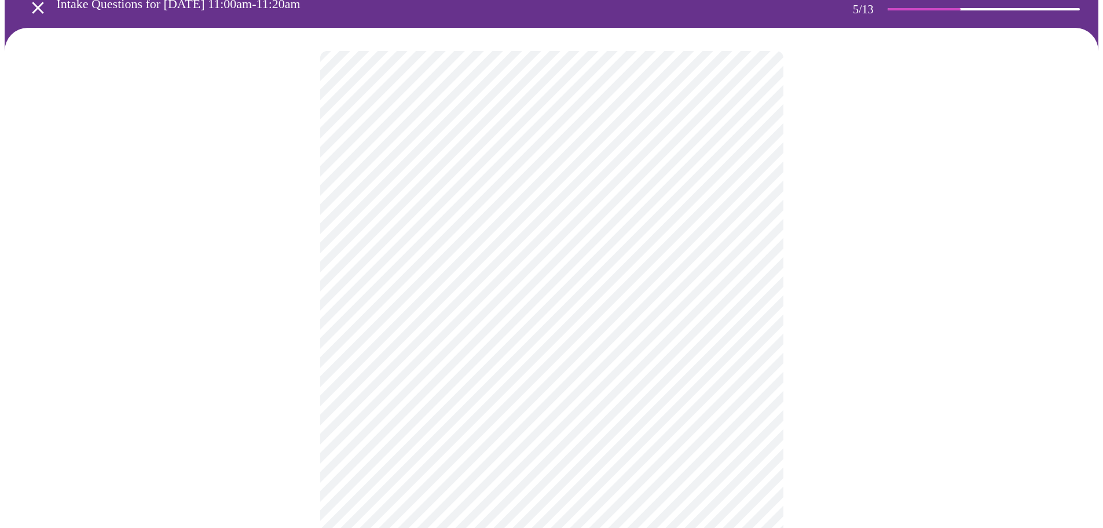
click at [237, 399] on div at bounding box center [552, 412] width 1094 height 769
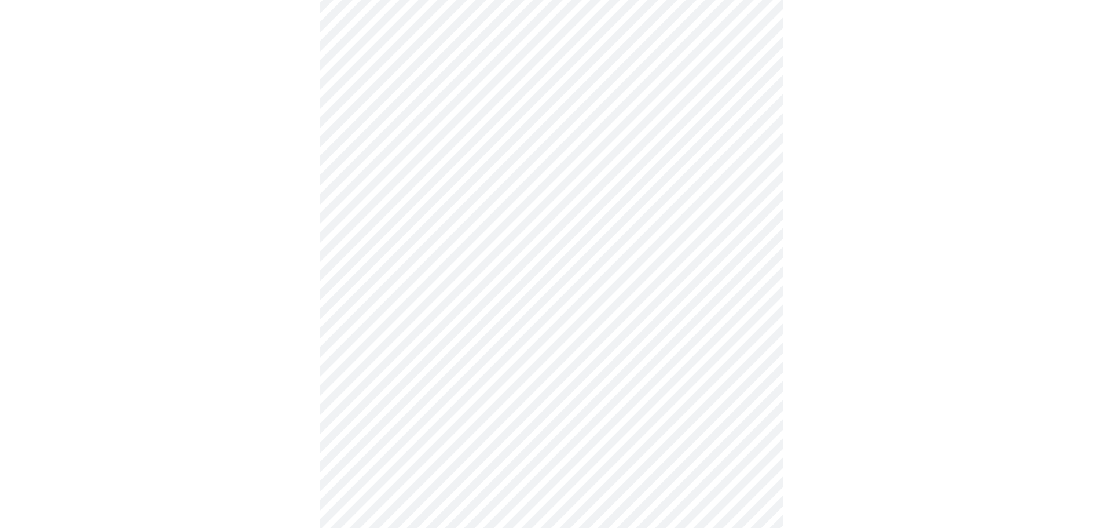
scroll to position [2932, 0]
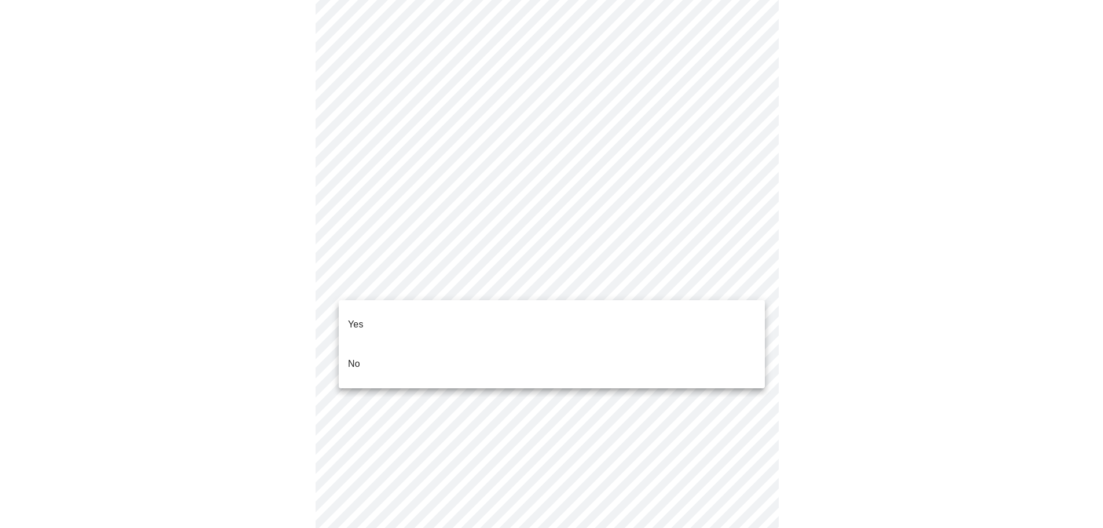
click at [394, 351] on li "No" at bounding box center [552, 363] width 426 height 39
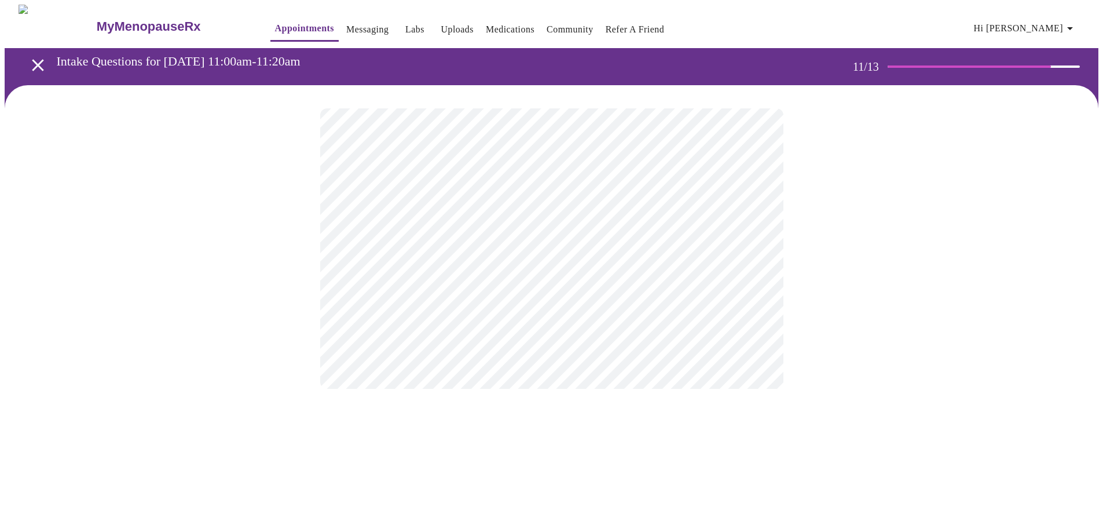
scroll to position [0, 0]
click at [282, 268] on div at bounding box center [556, 248] width 1103 height 327
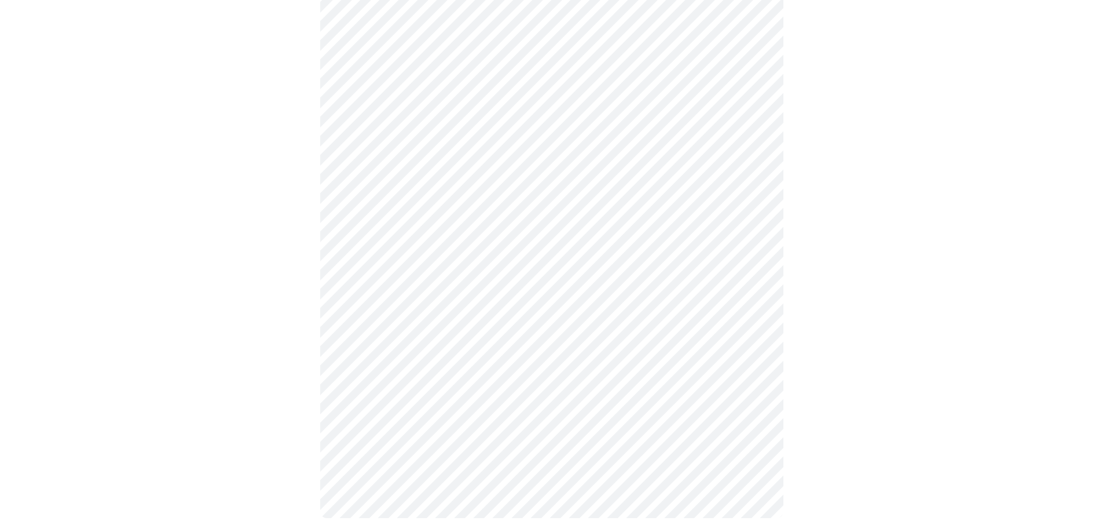
scroll to position [880, 0]
